Goal: Task Accomplishment & Management: Use online tool/utility

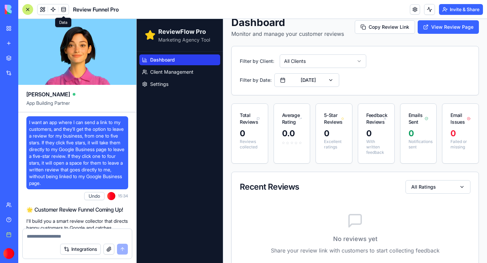
scroll to position [46298, 0]
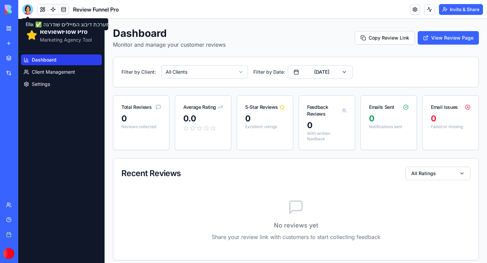
click at [29, 9] on div at bounding box center [27, 9] width 11 height 11
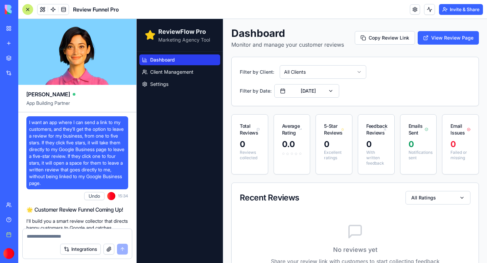
scroll to position [46298, 0]
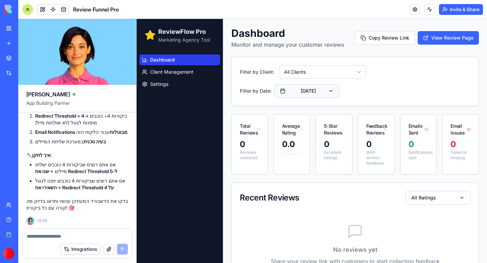
click at [339, 84] on button "[DATE]" at bounding box center [306, 91] width 65 height 14
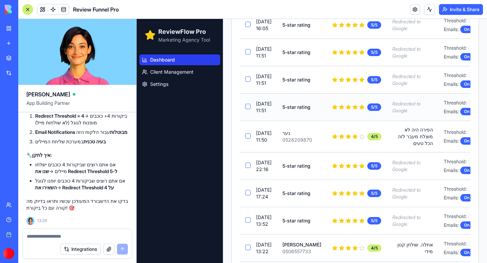
scroll to position [633, 0]
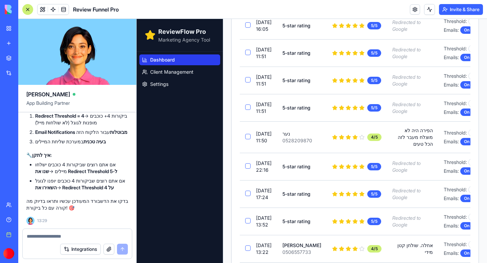
click at [30, 8] on div at bounding box center [27, 9] width 11 height 11
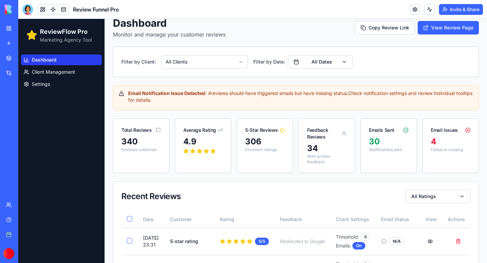
scroll to position [0, 0]
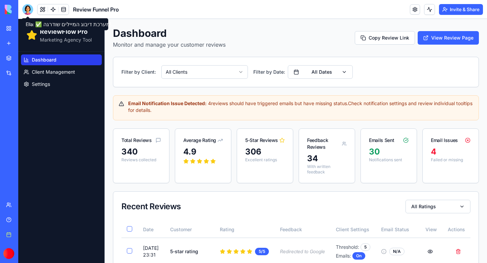
click at [29, 7] on div at bounding box center [27, 9] width 11 height 11
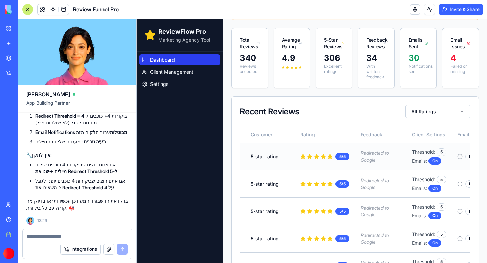
scroll to position [0, 80]
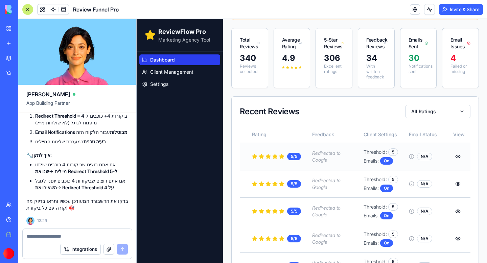
click at [409, 154] on icon at bounding box center [411, 156] width 5 height 5
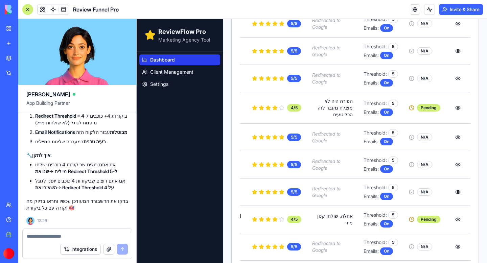
scroll to position [663, 0]
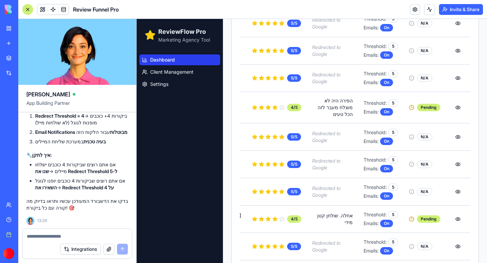
click at [56, 235] on textarea at bounding box center [77, 236] width 101 height 7
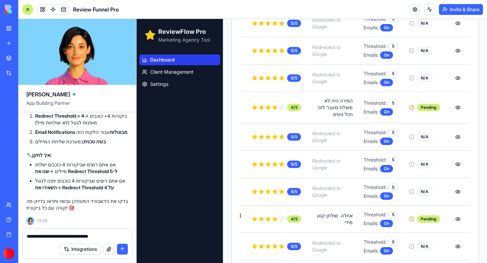
type textarea "**********"
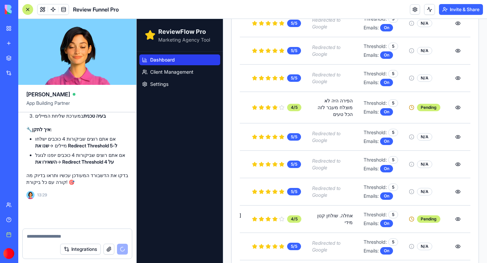
scroll to position [46323, 0]
